Goal: Information Seeking & Learning: Learn about a topic

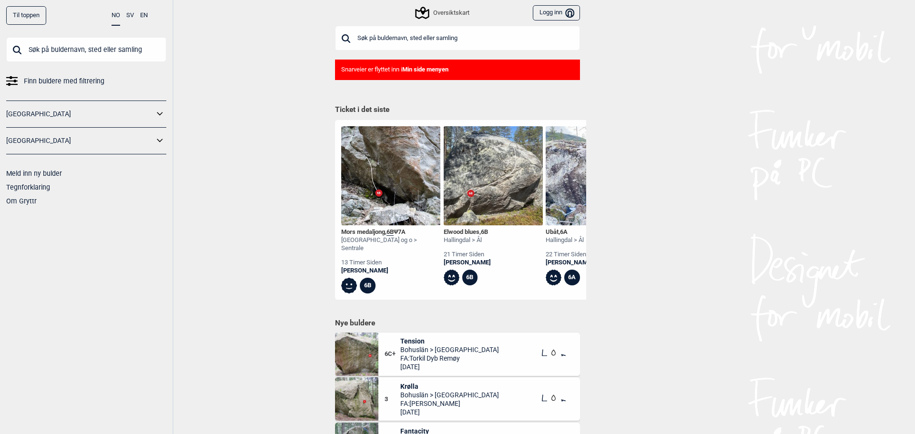
click at [412, 37] on input "text" at bounding box center [457, 38] width 245 height 25
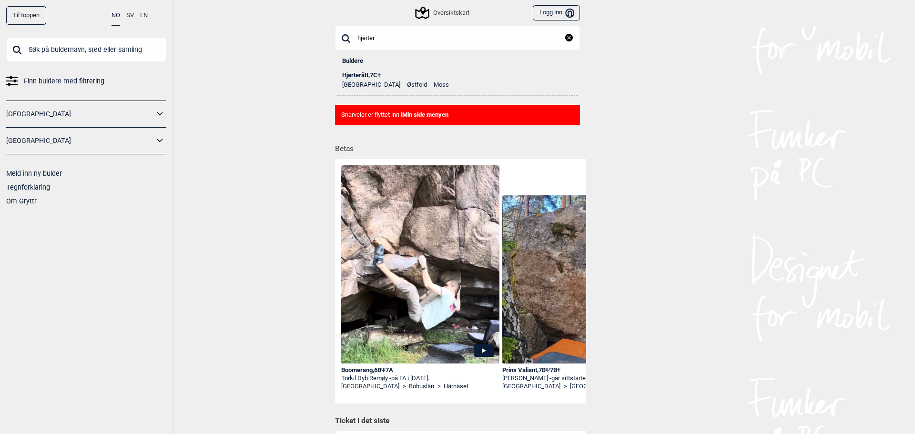
type input "hjerter"
click at [358, 75] on div "Hjerterått , 7C+" at bounding box center [457, 75] width 231 height 7
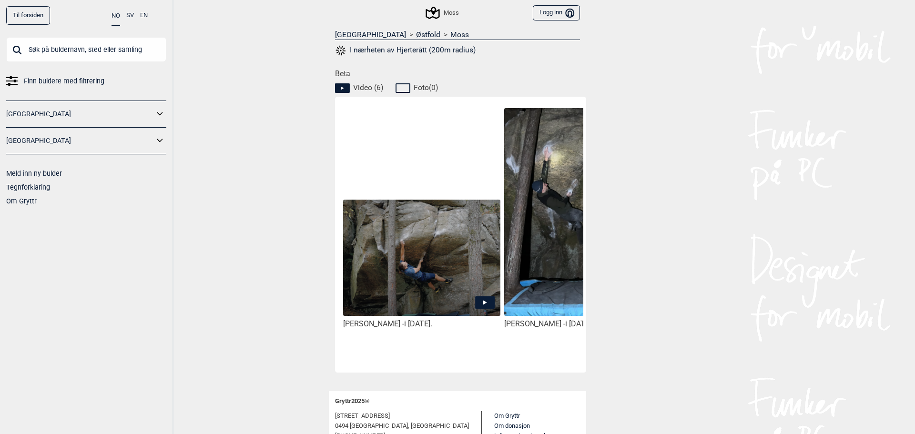
scroll to position [413, 0]
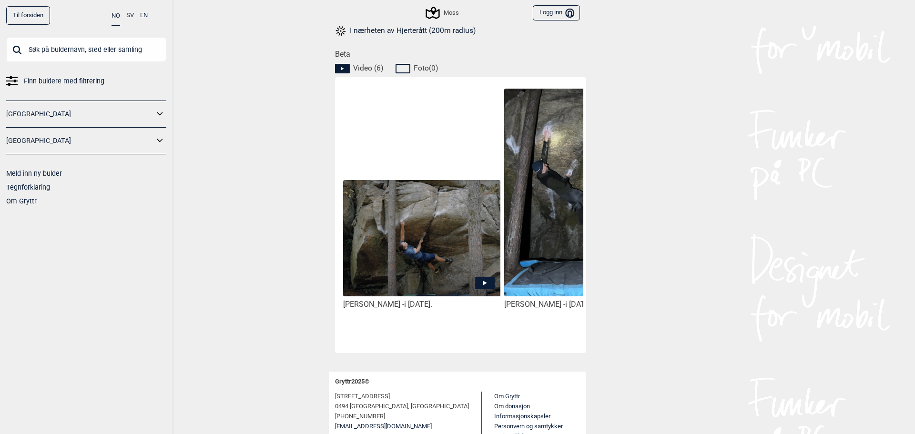
click at [445, 241] on img at bounding box center [421, 238] width 157 height 116
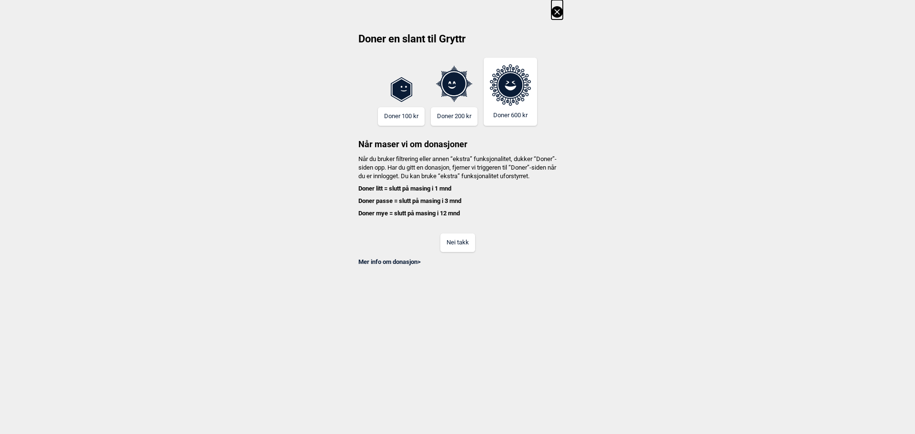
click at [450, 252] on button "Nei takk" at bounding box center [457, 243] width 35 height 19
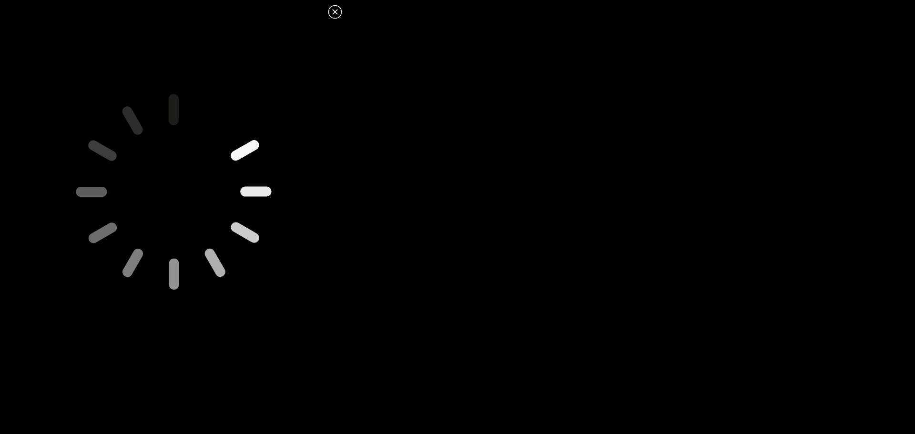
click at [337, 13] on icon at bounding box center [334, 11] width 5 height 5
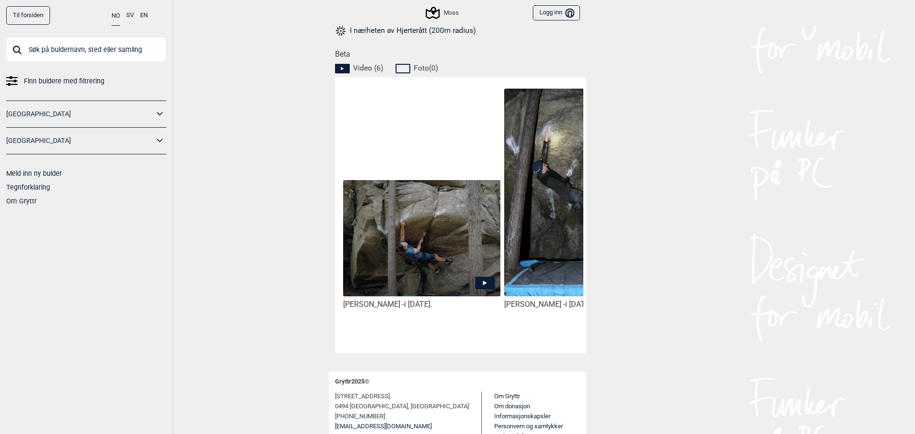
click at [436, 266] on img at bounding box center [421, 238] width 157 height 116
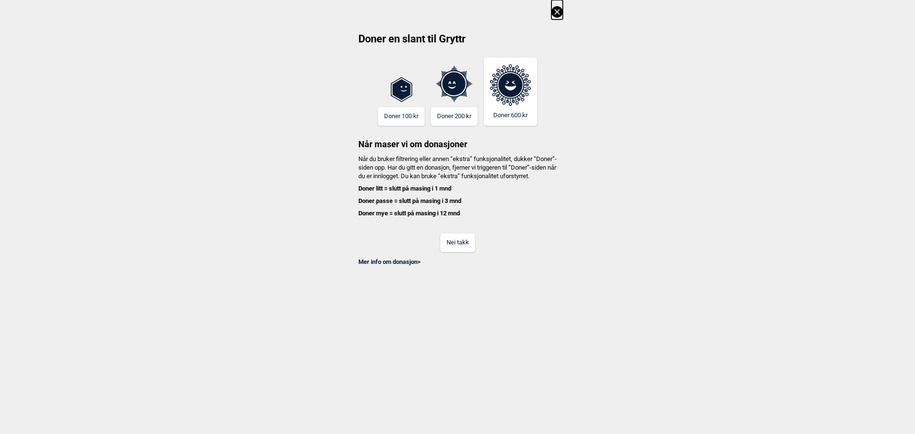
click at [447, 243] on button "Nei takk" at bounding box center [457, 243] width 35 height 19
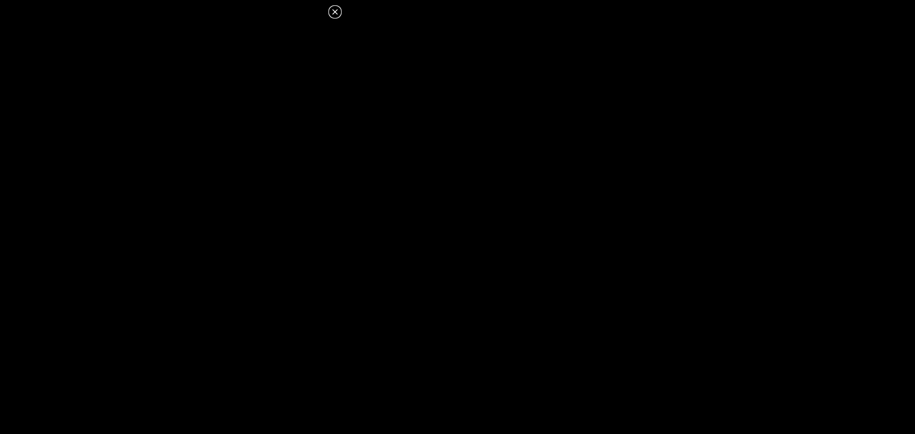
click at [334, 9] on icon at bounding box center [334, 11] width 11 height 11
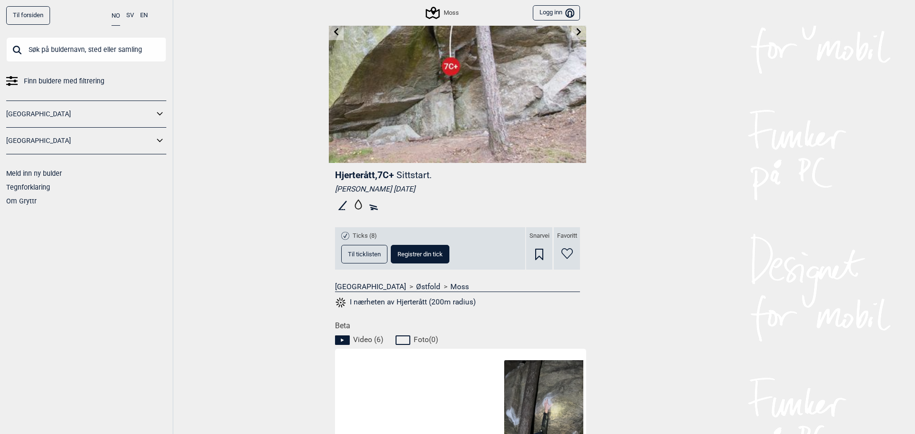
scroll to position [159, 0]
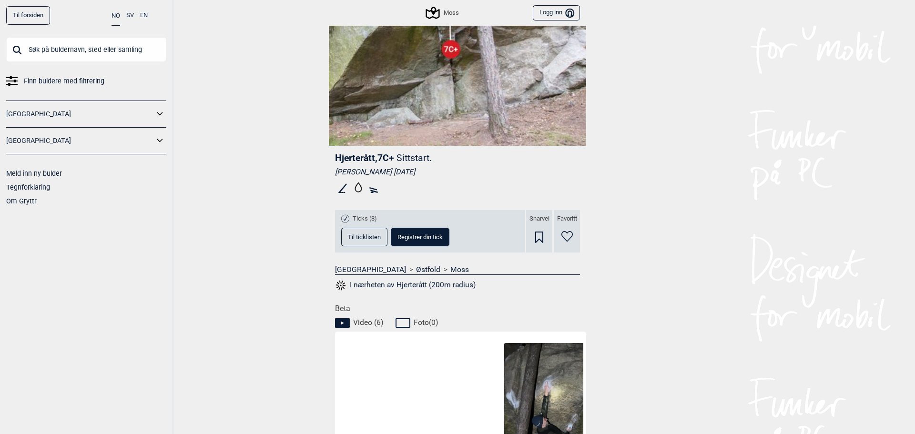
click at [404, 284] on button "I nærheten av Hjerterått (200m radius)" at bounding box center [405, 285] width 141 height 12
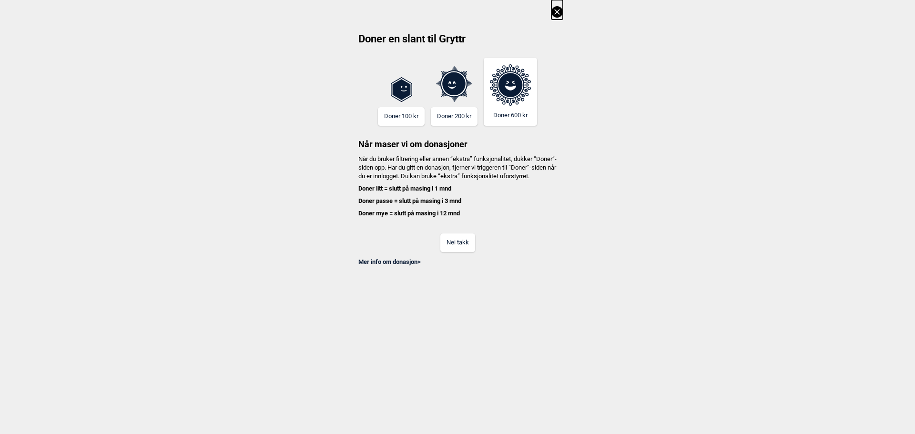
click at [469, 252] on button "Nei takk" at bounding box center [457, 243] width 35 height 19
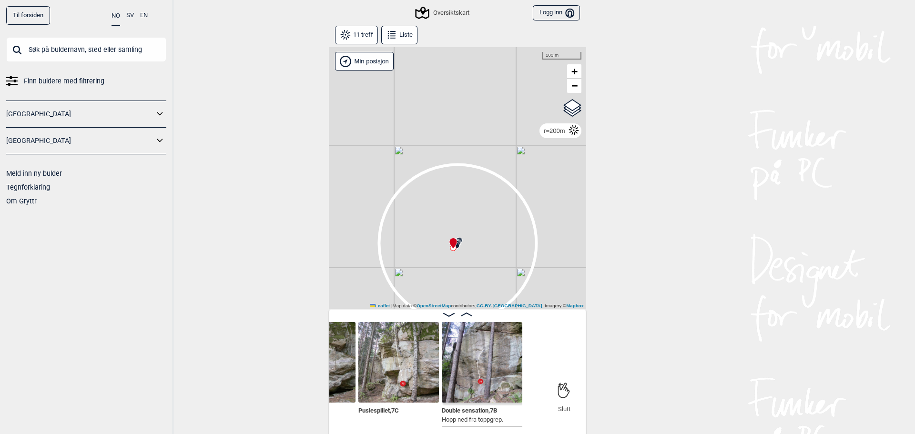
scroll to position [0, 877]
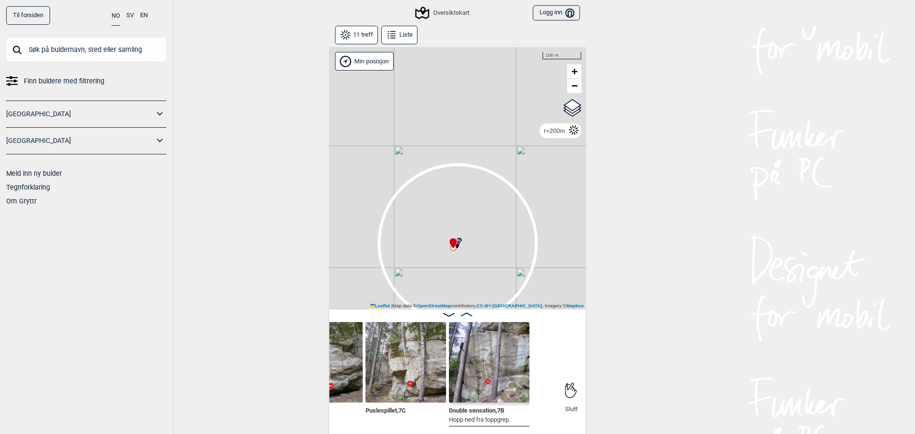
click at [487, 376] on img at bounding box center [489, 362] width 81 height 81
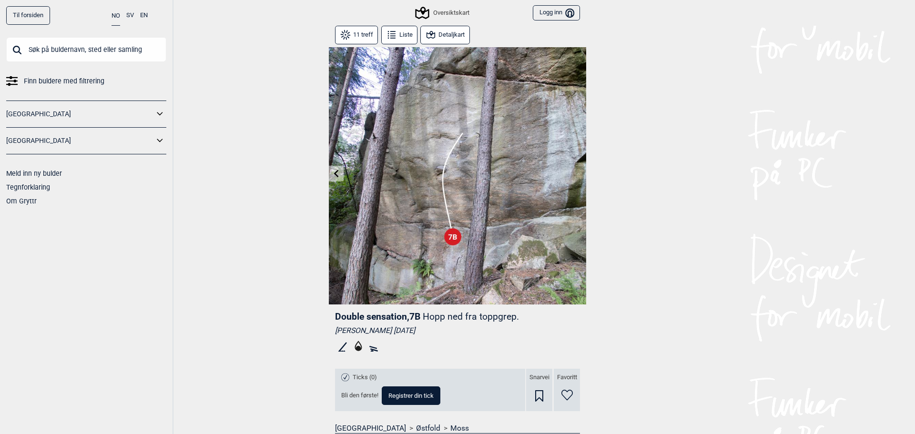
drag, startPoint x: 270, startPoint y: 174, endPoint x: 263, endPoint y: 164, distance: 12.0
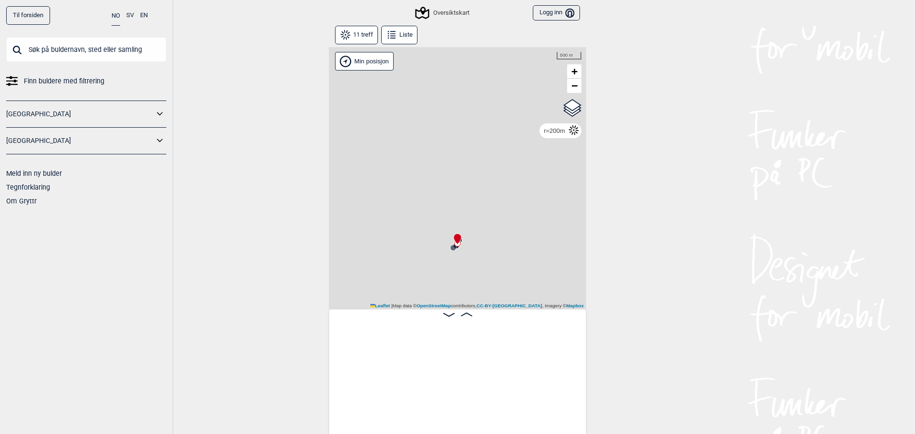
scroll to position [0, 403]
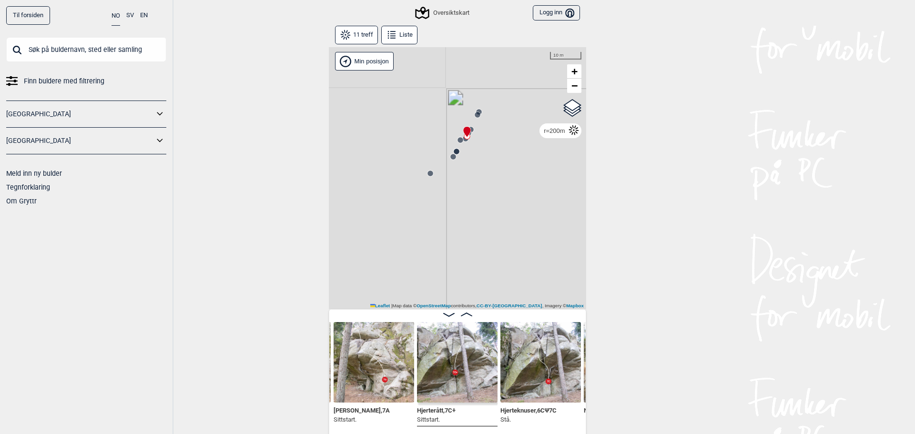
click at [427, 175] on circle at bounding box center [430, 174] width 6 height 6
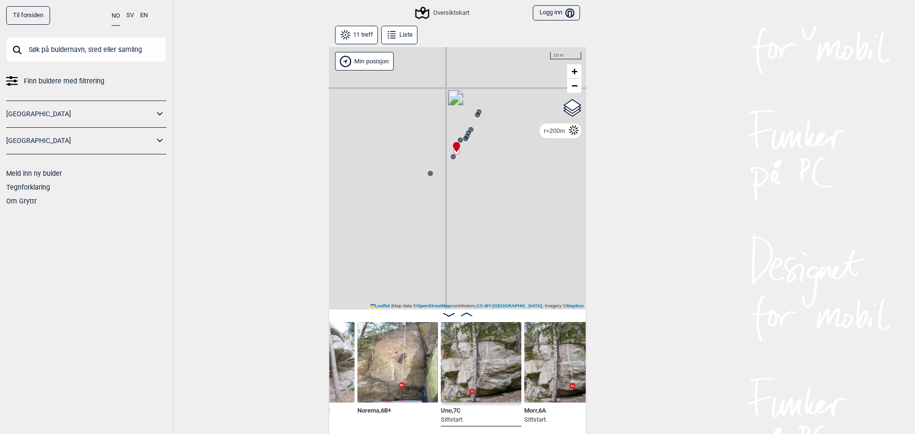
scroll to position [0, 626]
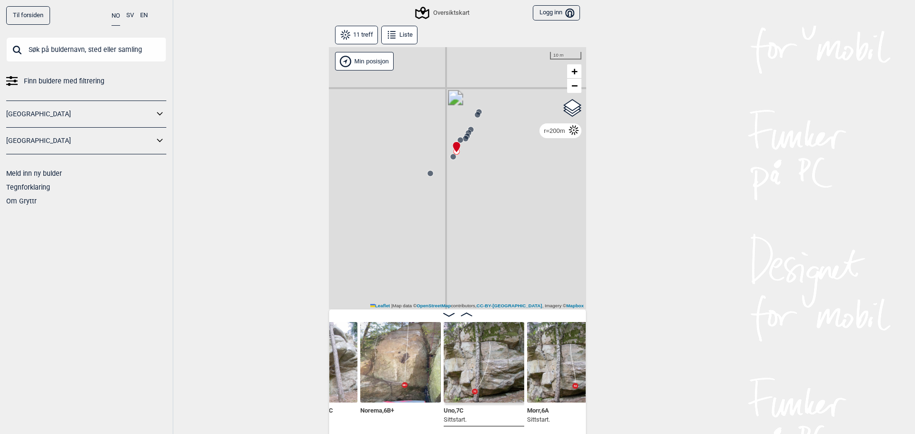
drag, startPoint x: 463, startPoint y: 429, endPoint x: 255, endPoint y: 373, distance: 215.2
click at [253, 373] on div "Til forsiden NO SV EN Finn buldere med filtrering [GEOGRAPHIC_DATA] [GEOGRAPHIC…" at bounding box center [457, 217] width 915 height 434
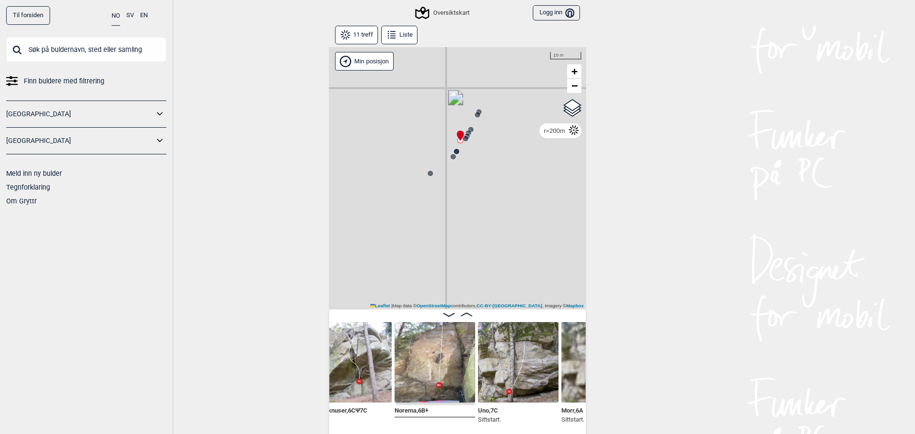
scroll to position [0, 609]
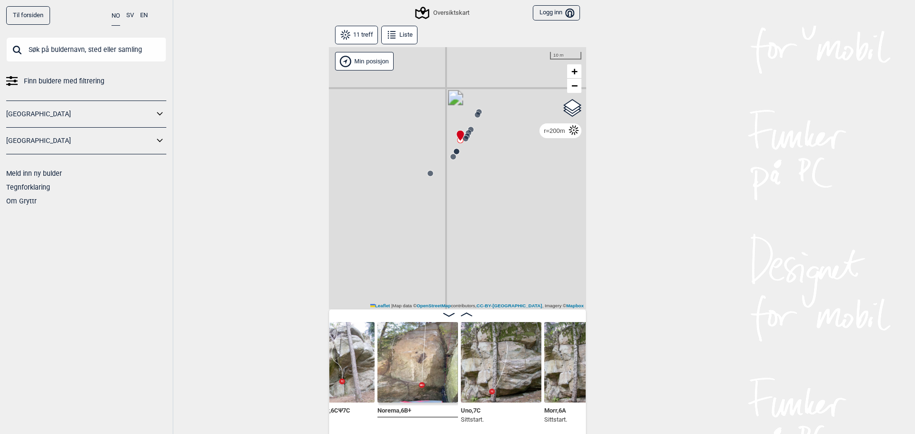
click at [476, 394] on img at bounding box center [501, 362] width 81 height 81
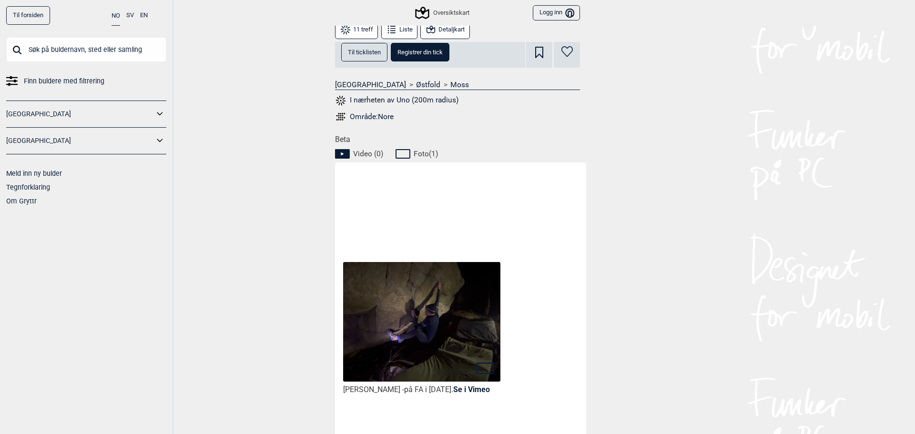
scroll to position [355, 0]
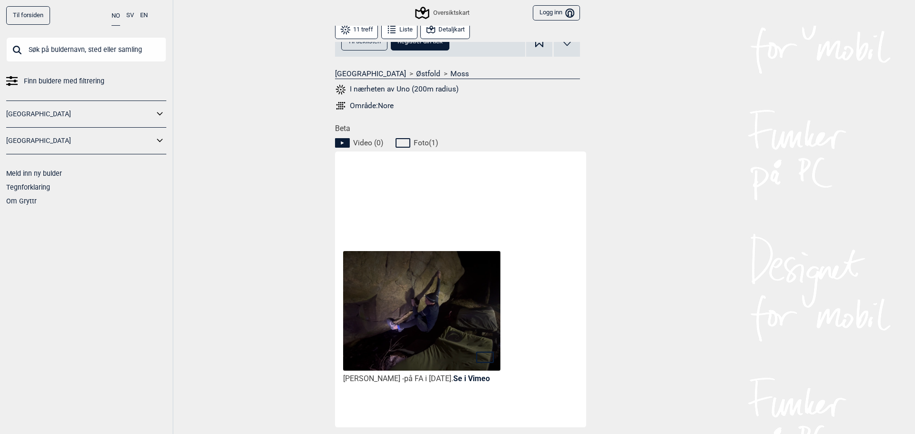
click at [481, 374] on link "Se i Vimeo" at bounding box center [471, 378] width 37 height 9
click at [480, 374] on link "Se i Vimeo" at bounding box center [471, 378] width 37 height 9
click at [438, 336] on img at bounding box center [421, 311] width 157 height 121
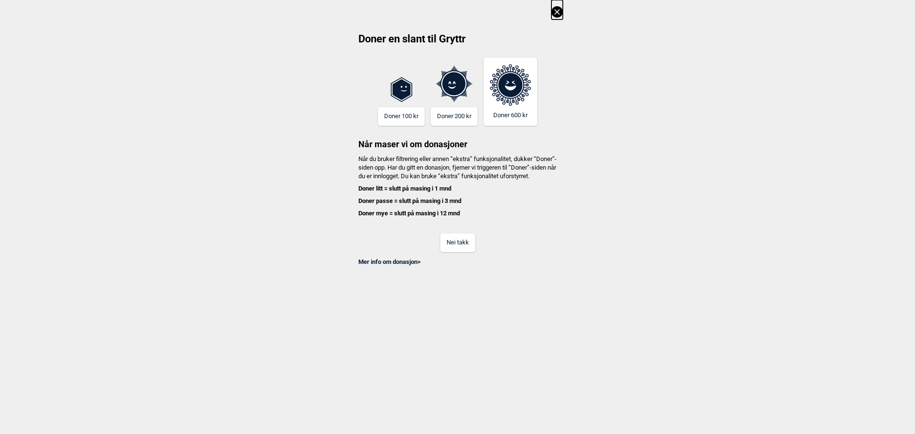
click at [458, 264] on div "Mer info om donasjon >" at bounding box center [457, 259] width 211 height 14
click at [458, 252] on button "Nei takk" at bounding box center [457, 243] width 35 height 19
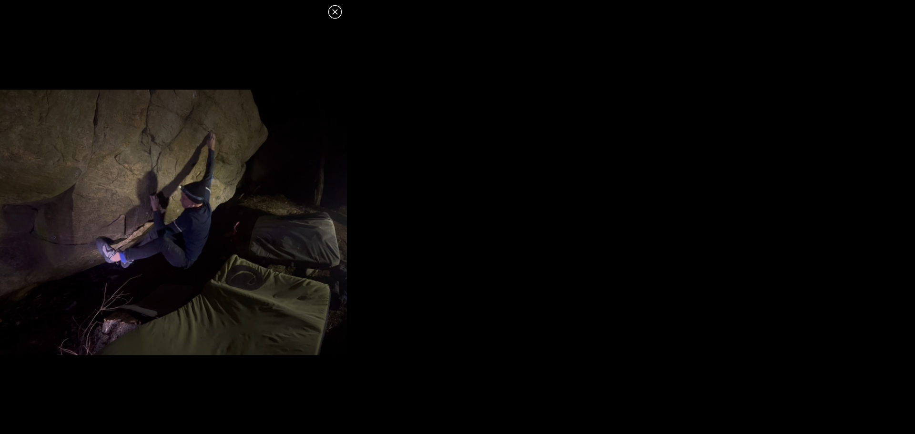
click at [229, 312] on img at bounding box center [173, 222] width 347 height 265
click at [338, 10] on icon at bounding box center [334, 11] width 11 height 11
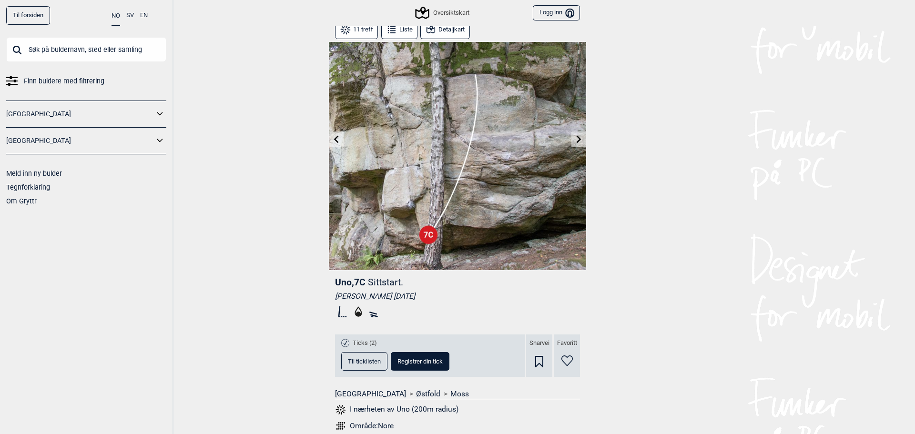
scroll to position [0, 0]
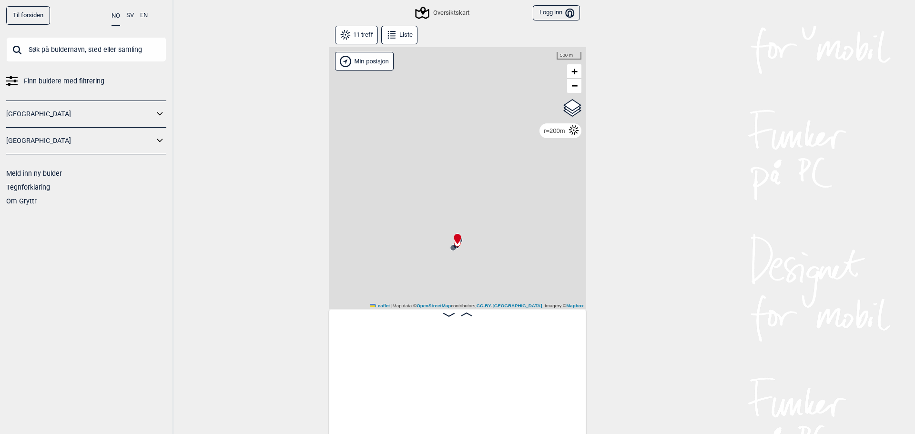
scroll to position [0, 403]
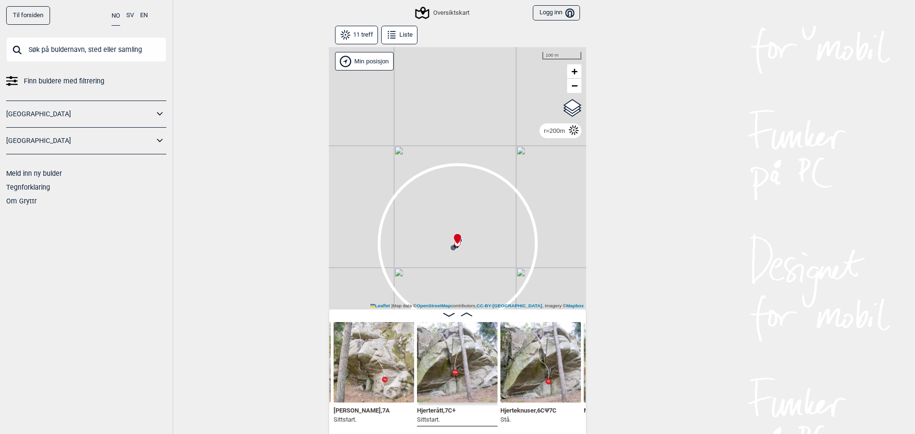
click at [526, 357] on img at bounding box center [540, 362] width 81 height 81
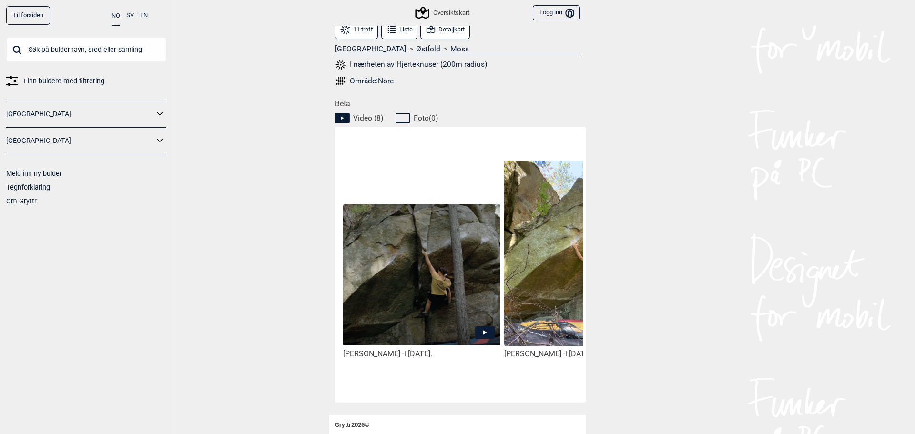
scroll to position [386, 0]
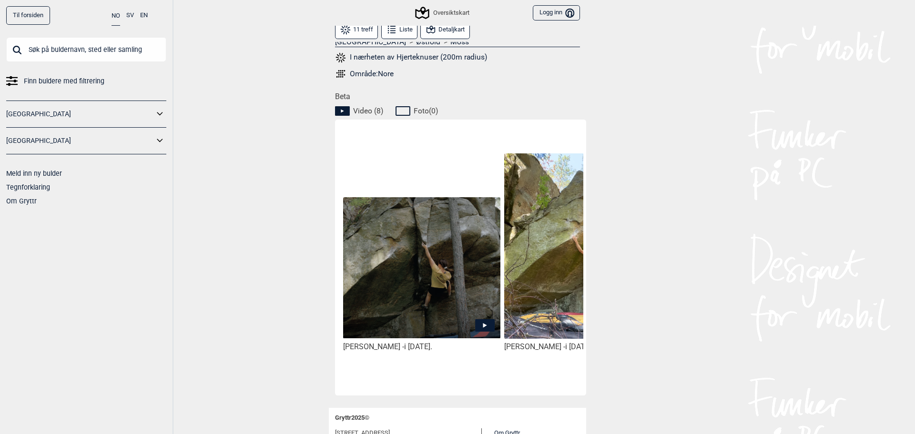
click at [403, 338] on img at bounding box center [421, 267] width 157 height 141
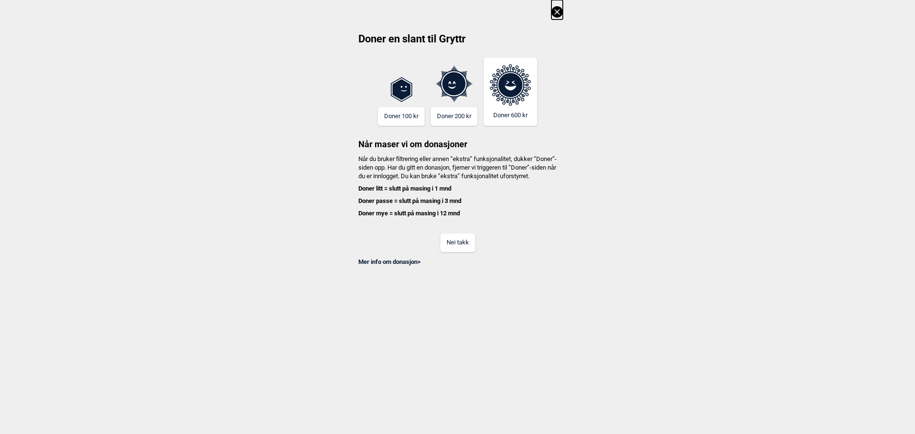
click at [457, 252] on button "Nei takk" at bounding box center [457, 243] width 35 height 19
